Goal: Information Seeking & Learning: Check status

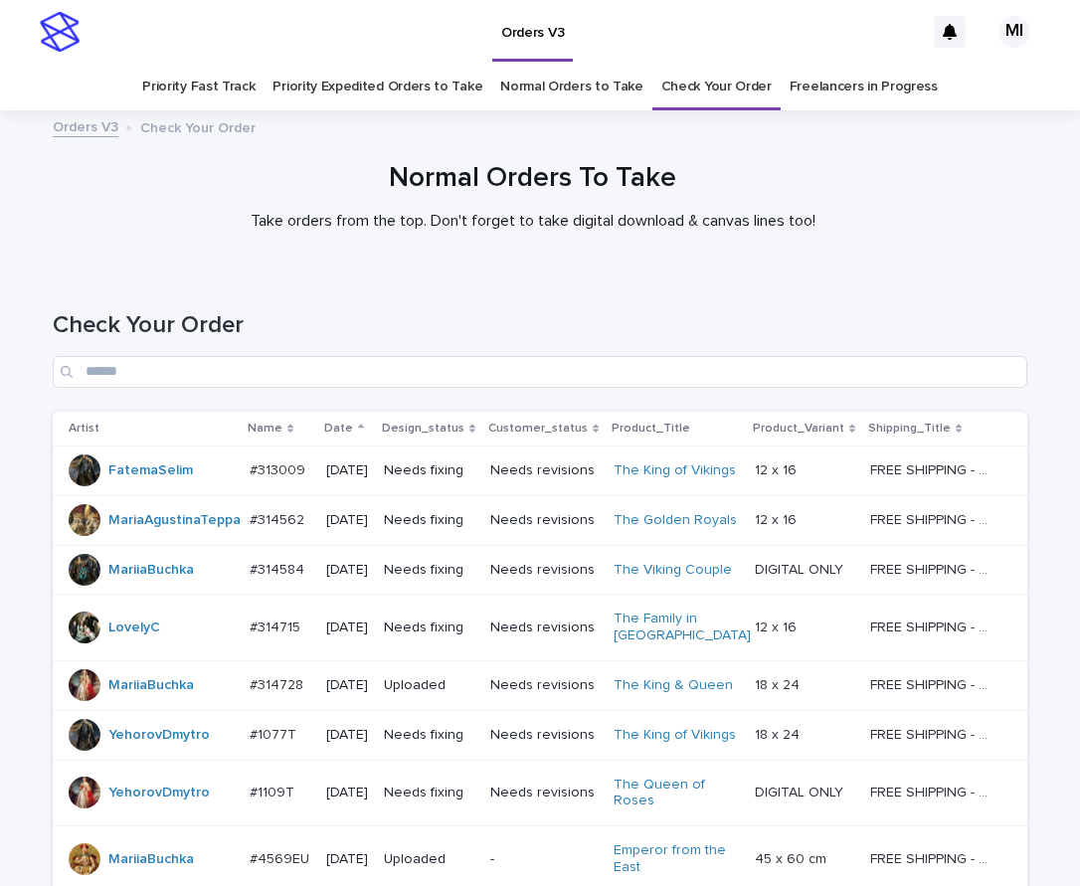
scroll to position [1323, 0]
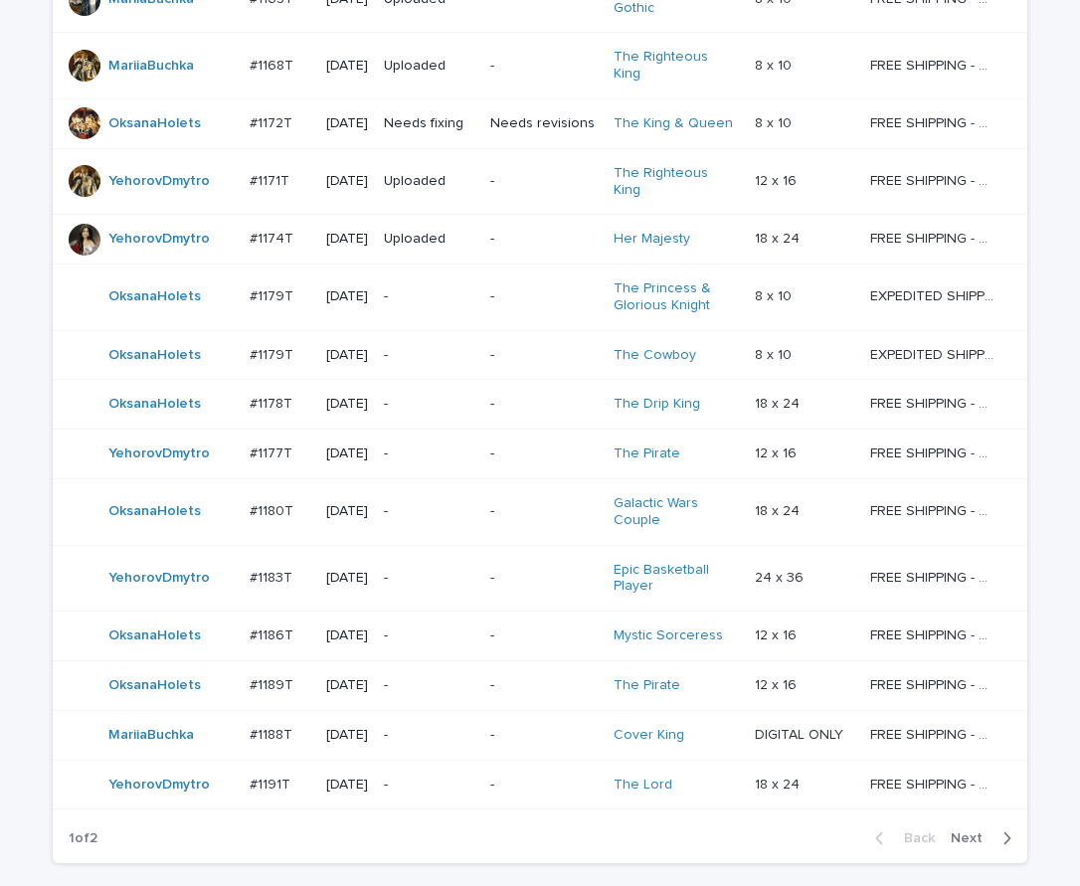
click at [53, 612] on td "OksanaHolets" at bounding box center [147, 637] width 189 height 50
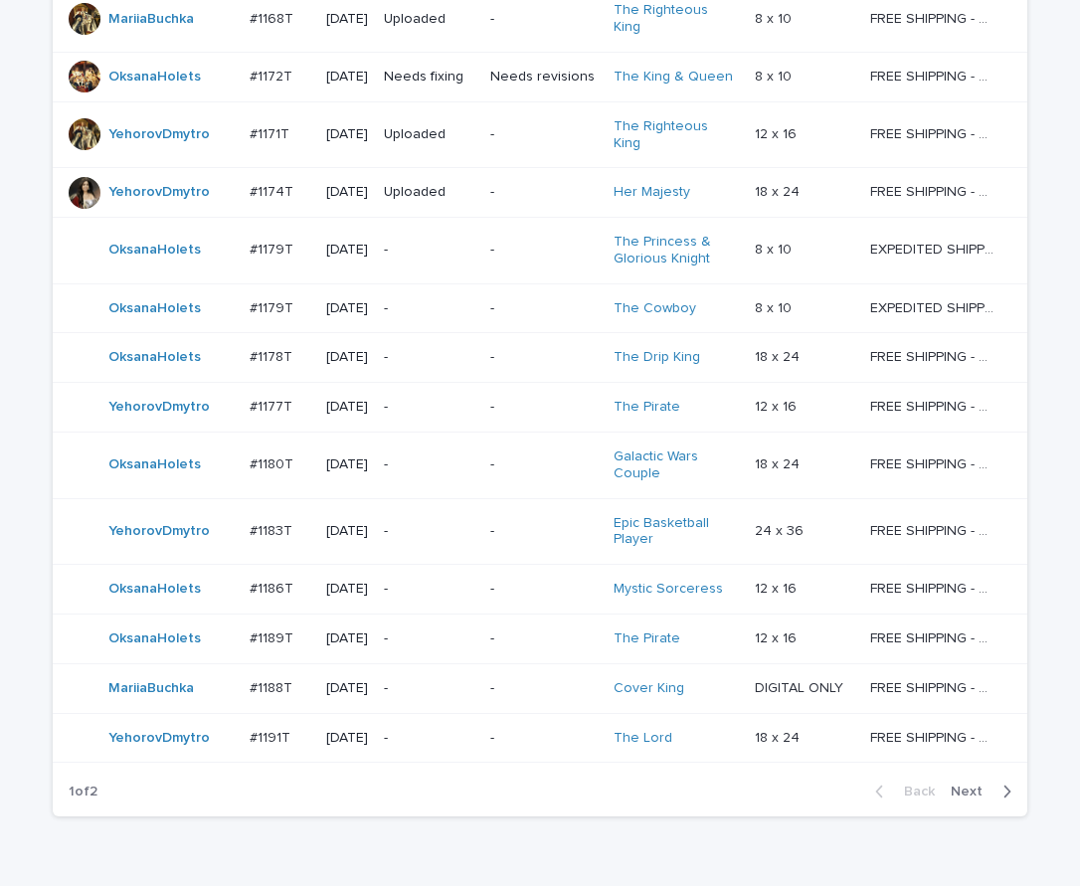
scroll to position [1373, 0]
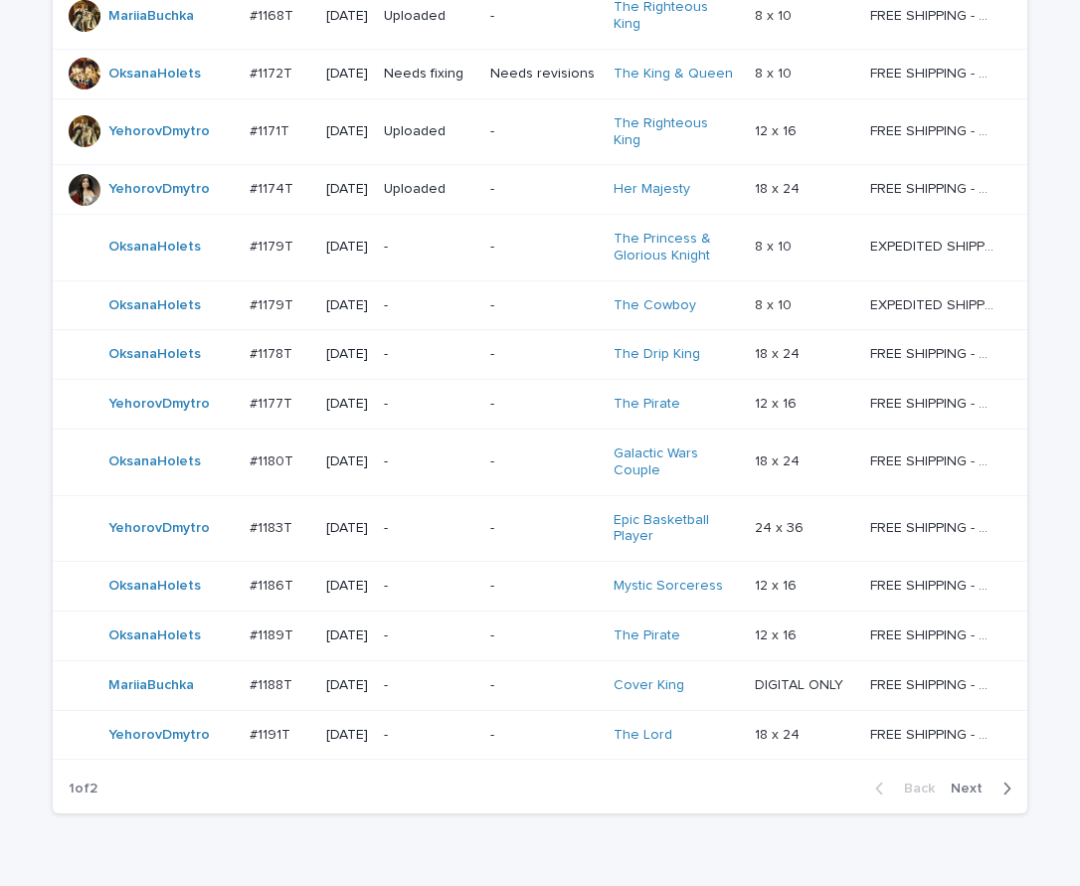
click at [967, 782] on span "Next" at bounding box center [973, 789] width 44 height 14
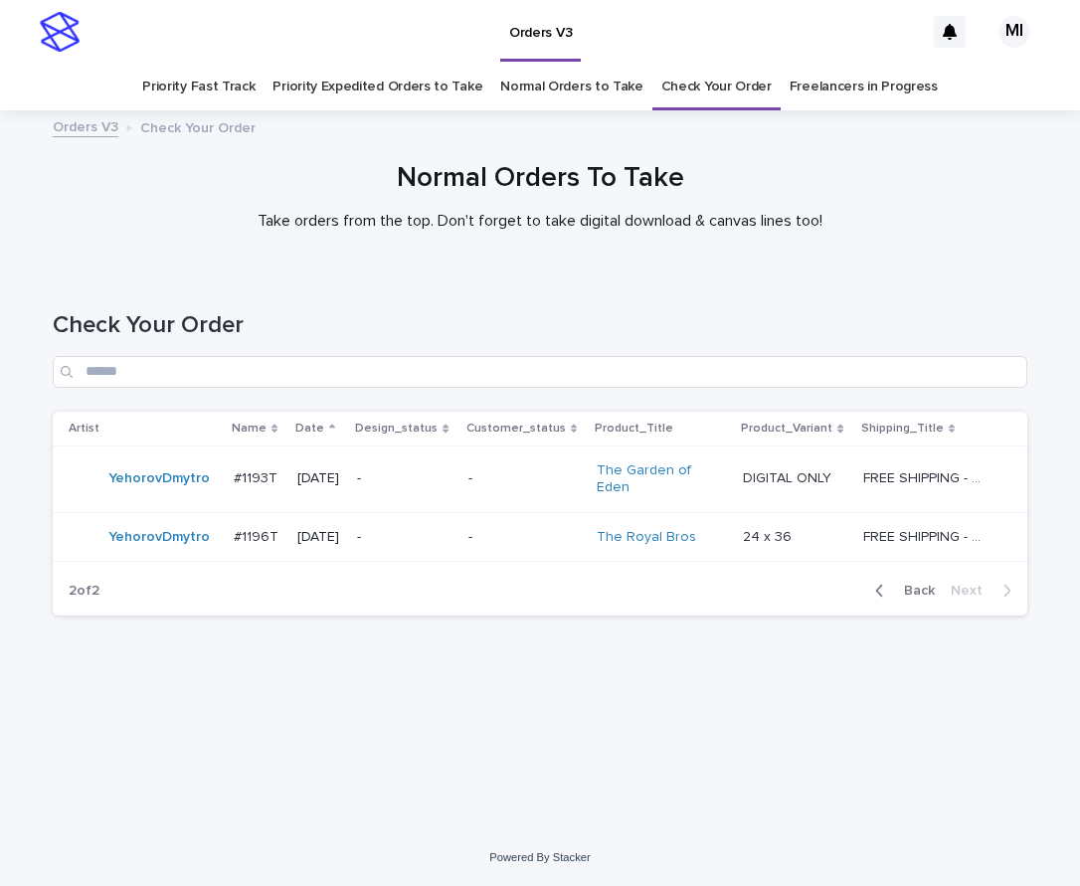
click at [452, 531] on div "-" at bounding box center [404, 537] width 94 height 33
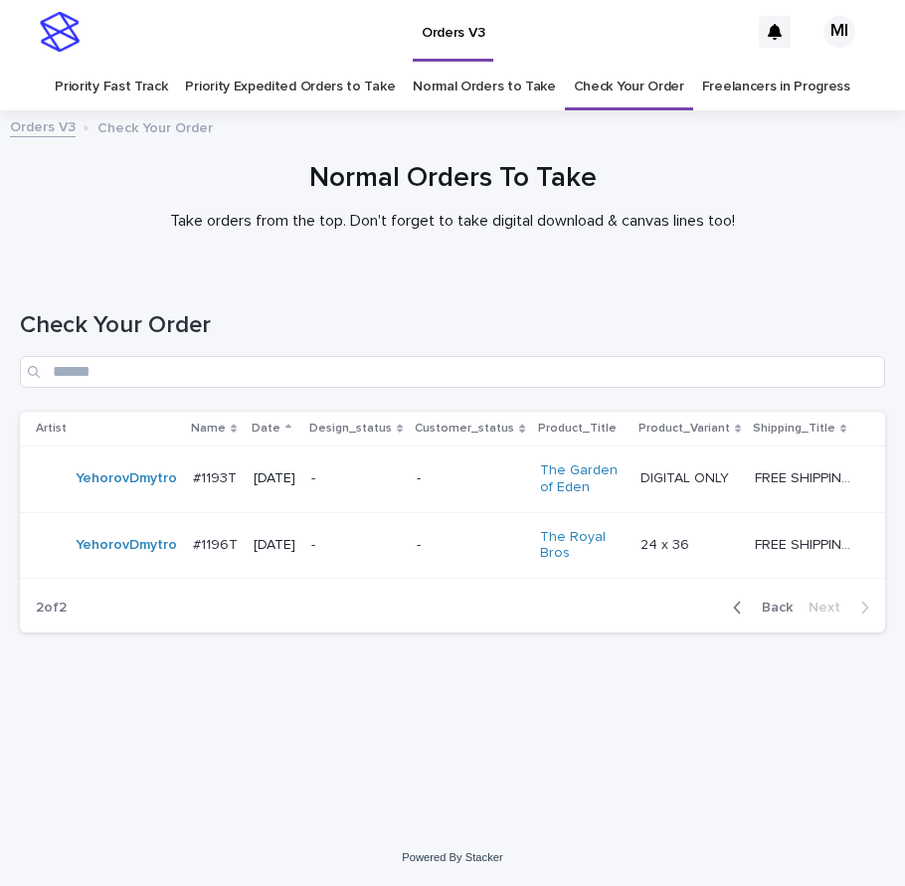
click at [771, 599] on div "Back Next" at bounding box center [801, 608] width 168 height 50
click at [777, 607] on span "Back" at bounding box center [771, 608] width 43 height 14
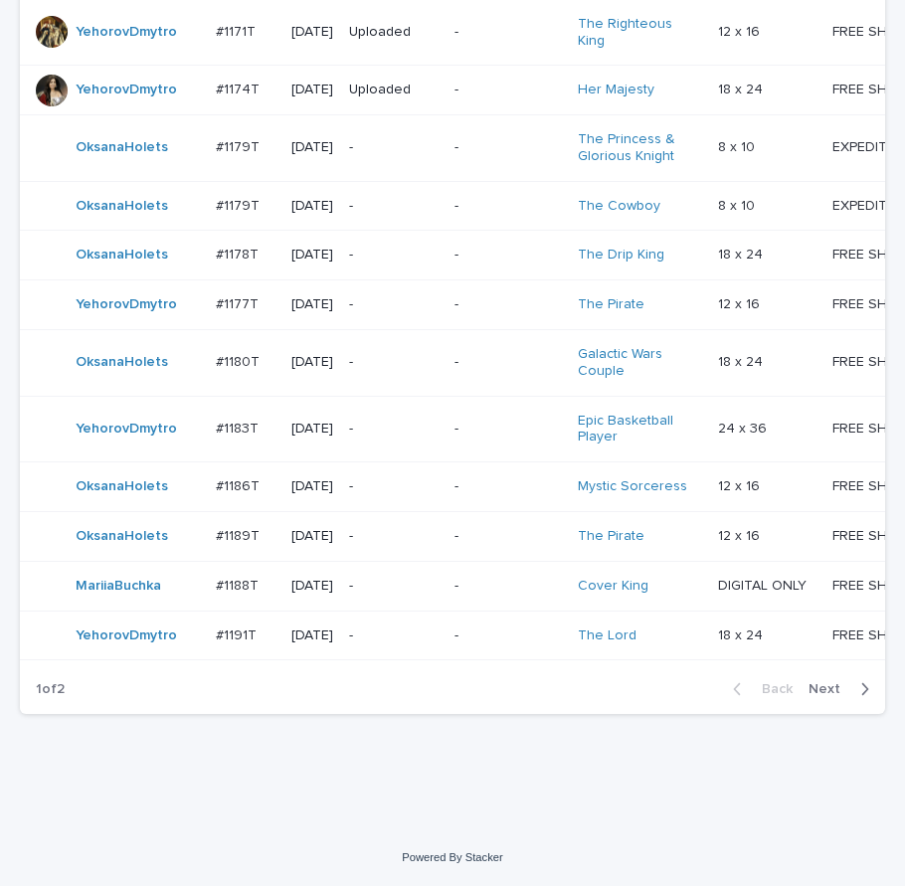
scroll to position [1907, 0]
drag, startPoint x: 825, startPoint y: 687, endPoint x: 788, endPoint y: 645, distance: 56.4
click at [824, 689] on span "Next" at bounding box center [831, 689] width 44 height 14
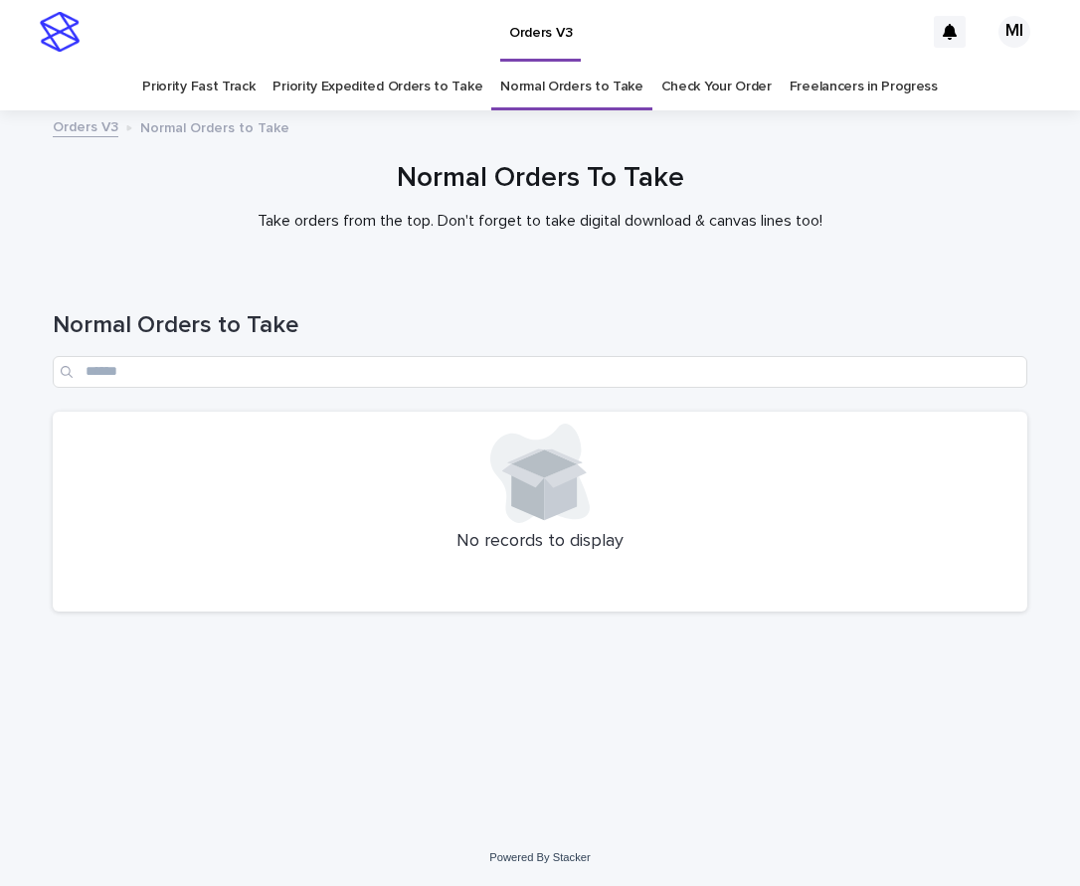
click at [60, 678] on div "Loading... Saving… Loading... Saving… Normal Orders to Take No records to displ…" at bounding box center [540, 526] width 995 height 508
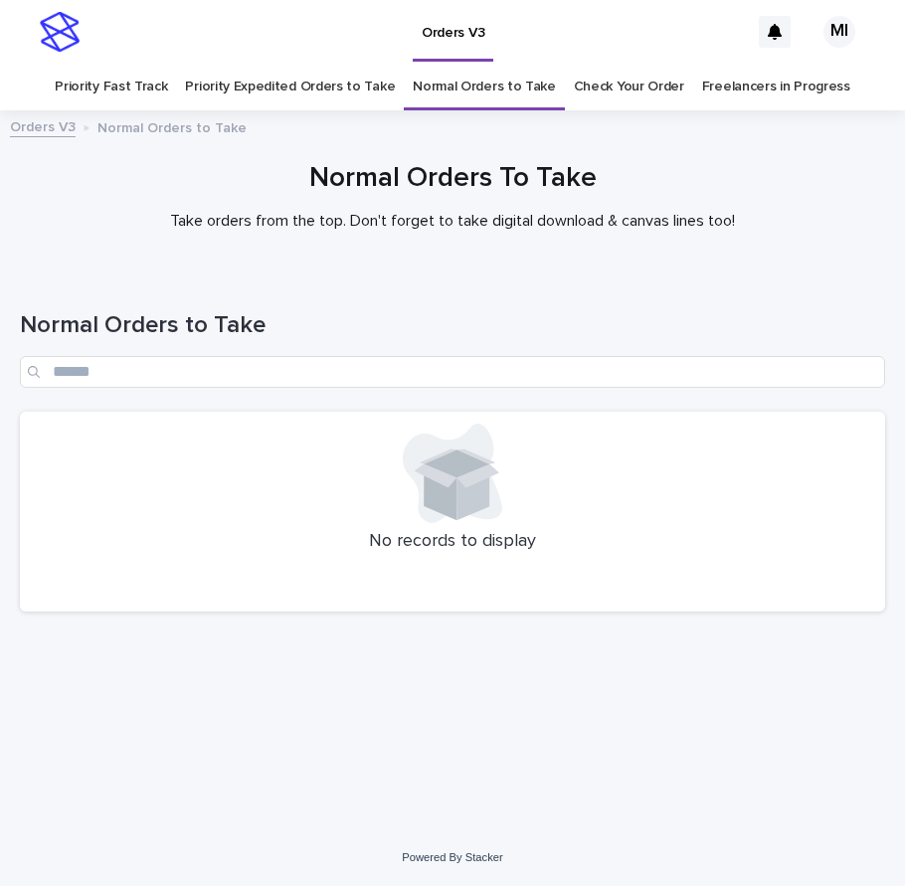
drag, startPoint x: 53, startPoint y: 222, endPoint x: 134, endPoint y: 207, distance: 82.9
click at [51, 222] on div "Normal Orders To Take Take orders from the top. Don't forget to take digital do…" at bounding box center [452, 196] width 885 height 69
